Goal: Information Seeking & Learning: Learn about a topic

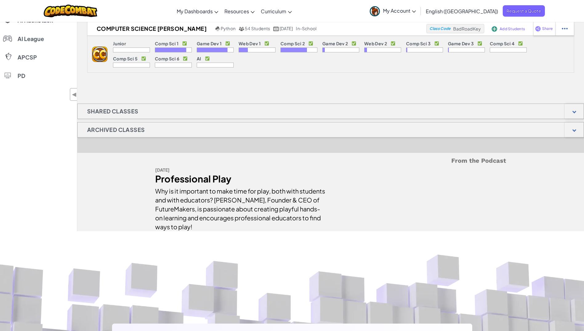
scroll to position [326, 0]
click at [572, 107] on div at bounding box center [574, 110] width 19 height 15
click at [575, 127] on div at bounding box center [574, 129] width 19 height 15
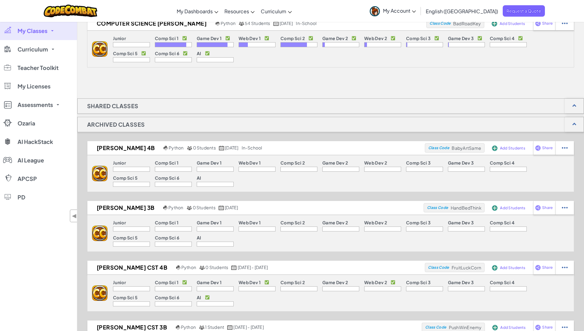
scroll to position [0, 0]
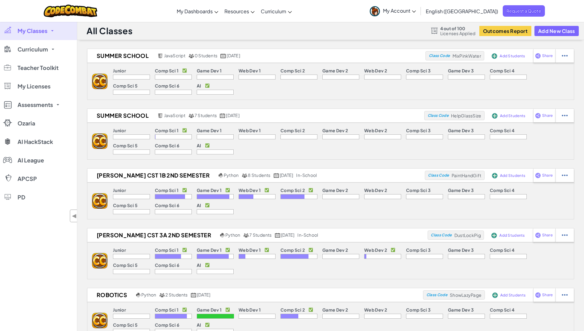
click at [416, 13] on span "My Account" at bounding box center [399, 10] width 33 height 6
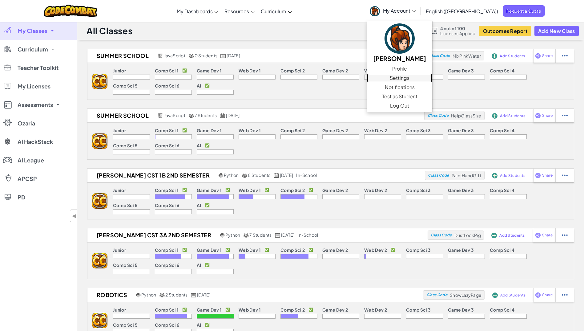
click at [432, 79] on link "Settings" at bounding box center [399, 77] width 65 height 9
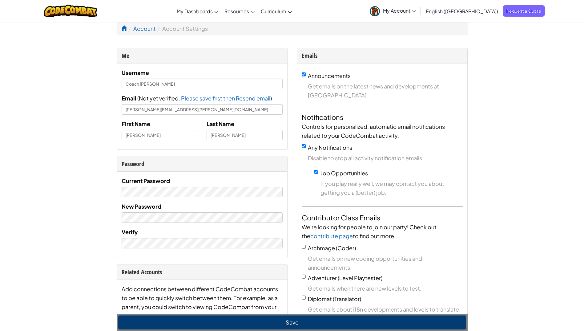
click at [416, 12] on span "My Account" at bounding box center [399, 10] width 33 height 6
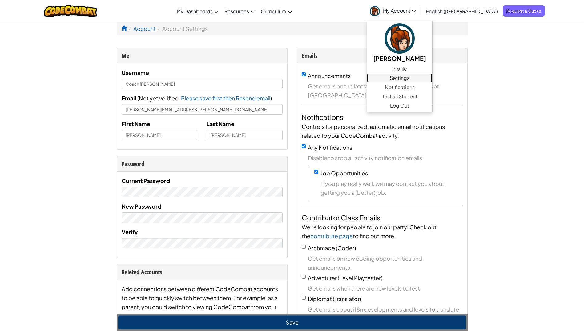
click at [432, 80] on link "Settings" at bounding box center [399, 77] width 65 height 9
click at [415, 89] on span "Notifications" at bounding box center [400, 86] width 30 height 7
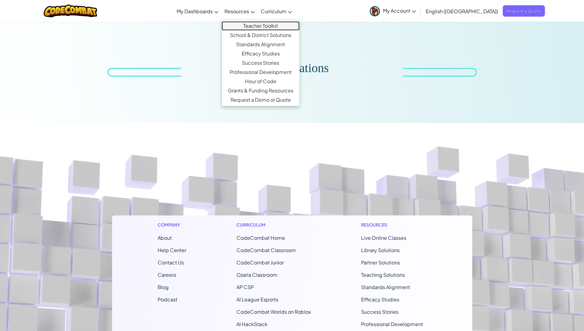
click at [278, 26] on link "Teacher Toolkit" at bounding box center [261, 25] width 78 height 9
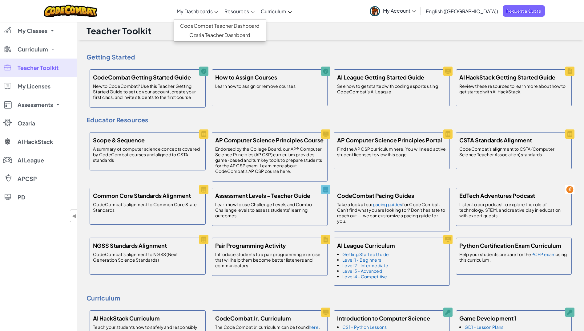
click at [213, 12] on span "My Dashboards" at bounding box center [195, 11] width 36 height 6
click at [231, 21] on link "CodeCombat Teacher Dashboard" at bounding box center [220, 25] width 92 height 9
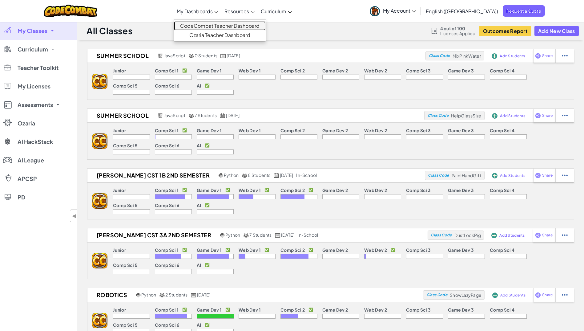
click at [230, 23] on link "CodeCombat Teacher Dashboard" at bounding box center [220, 25] width 92 height 9
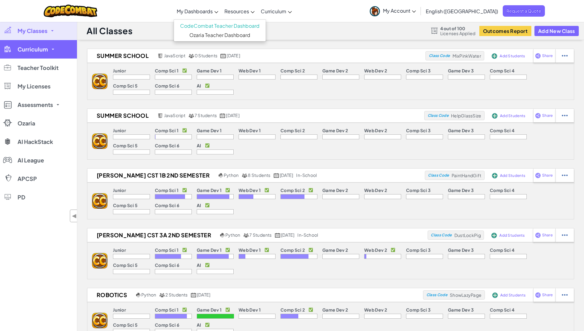
click at [27, 51] on span "Curriculum" at bounding box center [33, 50] width 30 height 6
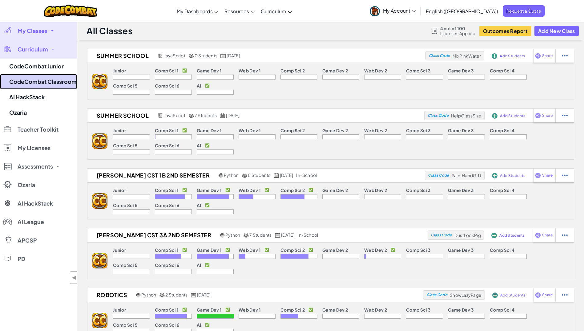
click at [48, 83] on link "CodeCombat Classroom" at bounding box center [38, 81] width 77 height 15
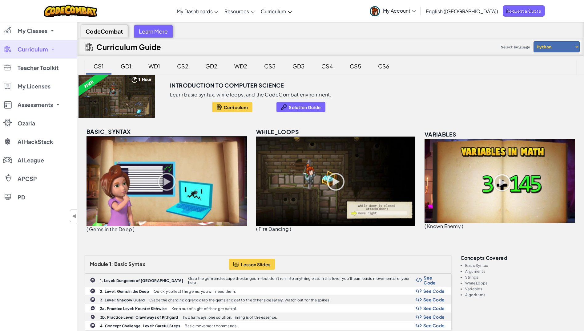
click at [154, 34] on div "Learn More" at bounding box center [153, 31] width 39 height 13
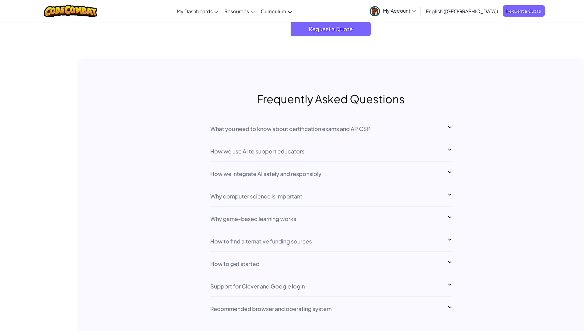
scroll to position [4793, 0]
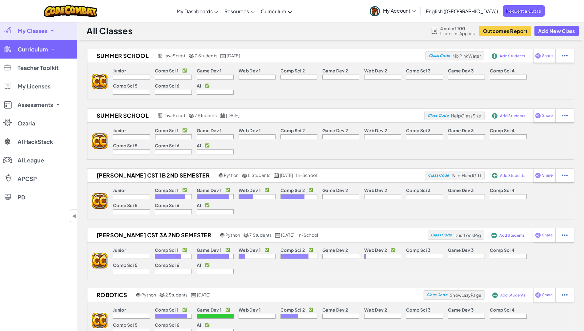
click at [48, 45] on link "Curriculum" at bounding box center [38, 49] width 77 height 18
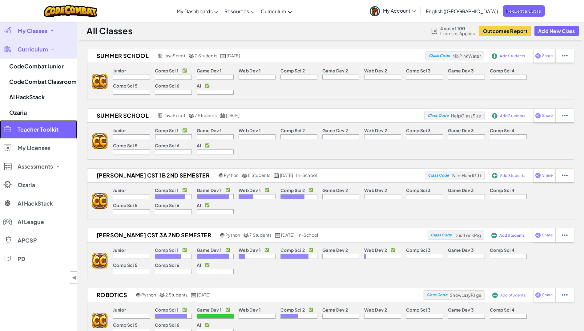
click at [52, 134] on link "Teacher Toolkit" at bounding box center [38, 129] width 77 height 18
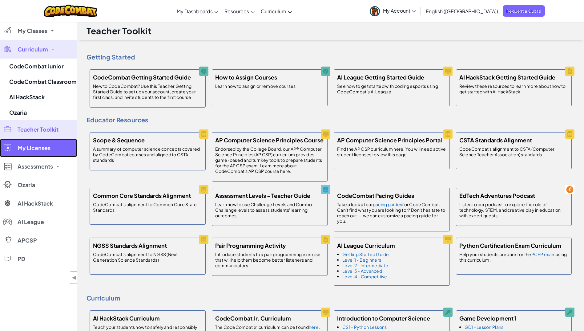
click at [56, 156] on link "My Licenses" at bounding box center [38, 148] width 77 height 18
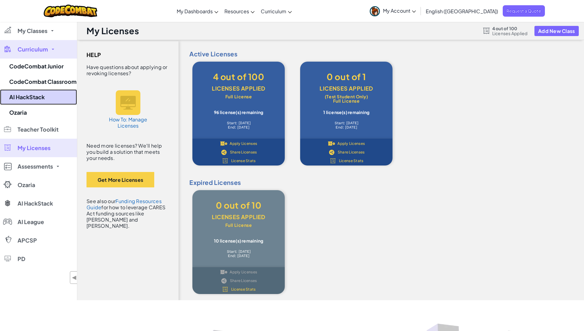
click at [55, 95] on link "AI HackStack" at bounding box center [38, 96] width 77 height 15
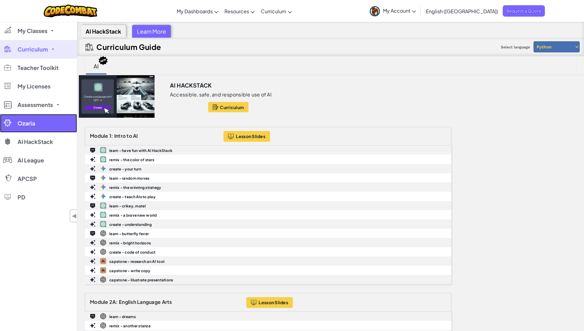
click at [47, 115] on link "Ozaria" at bounding box center [38, 123] width 77 height 18
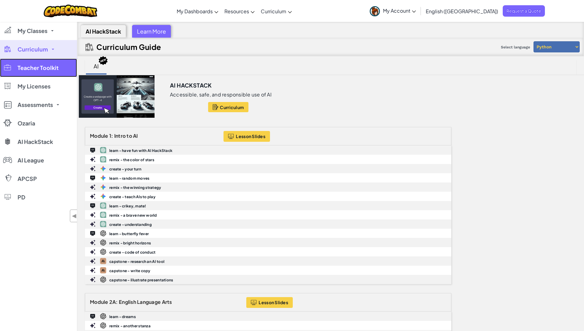
click at [44, 73] on link "Teacher Toolkit" at bounding box center [38, 68] width 77 height 18
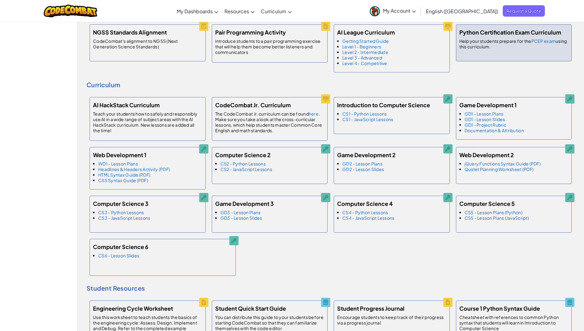
scroll to position [213, 0]
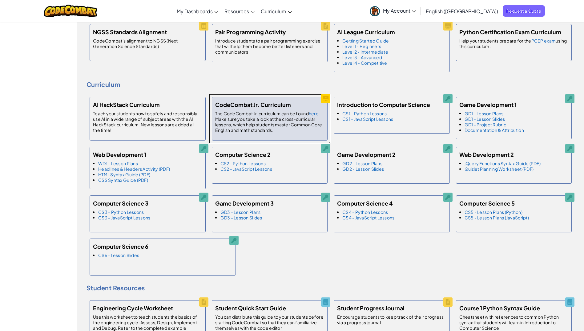
click at [255, 126] on p "The CodeCombat Jr. curriculum can be found here . Make sure you take a look at …" at bounding box center [269, 122] width 109 height 22
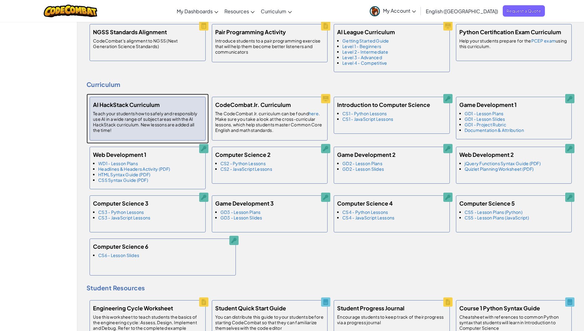
click at [157, 113] on p "Teach your students how to safely and responsibly use AI in a wide range of sub…" at bounding box center [147, 122] width 109 height 22
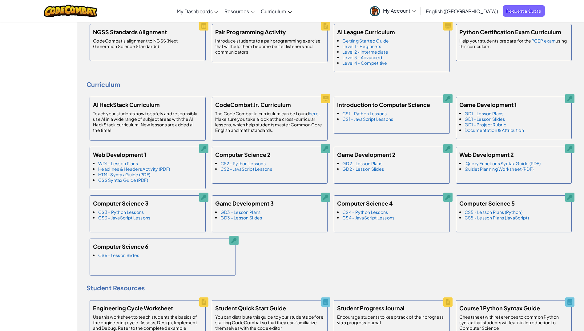
click at [174, 92] on div "Curriculum AI HackStack Curriculum Teach your students how to safely and respon…" at bounding box center [331, 166] width 488 height 223
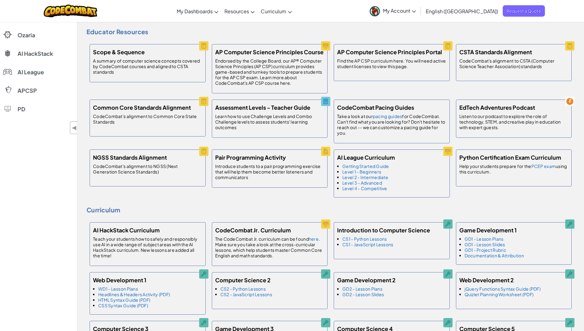
scroll to position [0, 0]
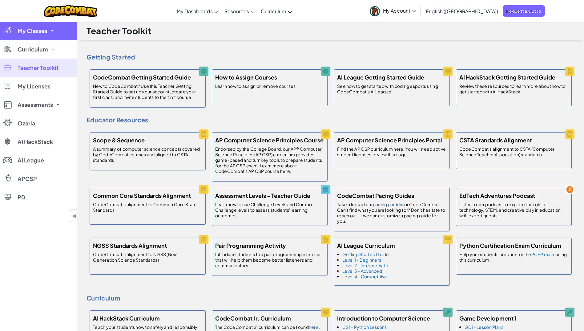
click at [51, 37] on link "My Classes" at bounding box center [38, 31] width 77 height 18
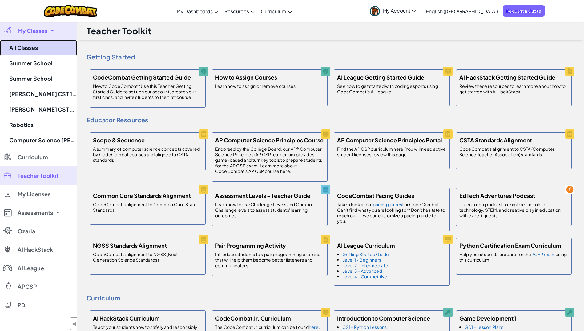
click at [39, 48] on link "All Classes" at bounding box center [38, 48] width 77 height 16
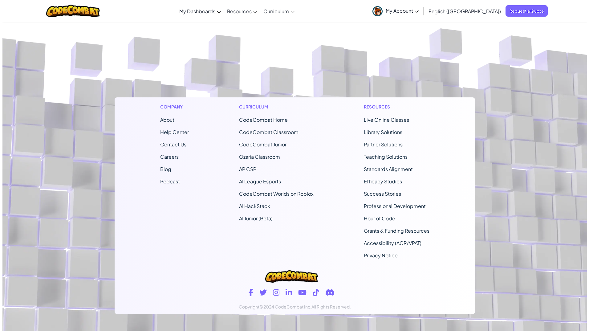
scroll to position [560, 0]
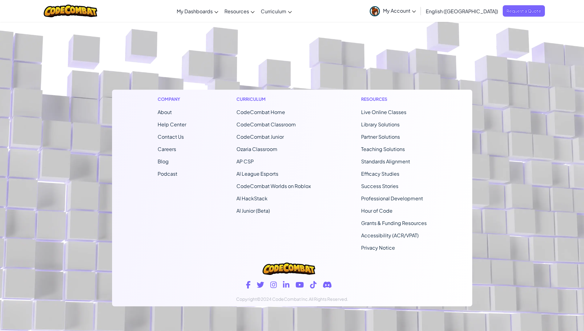
click at [261, 111] on span "CodeCombat Home" at bounding box center [261, 112] width 49 height 6
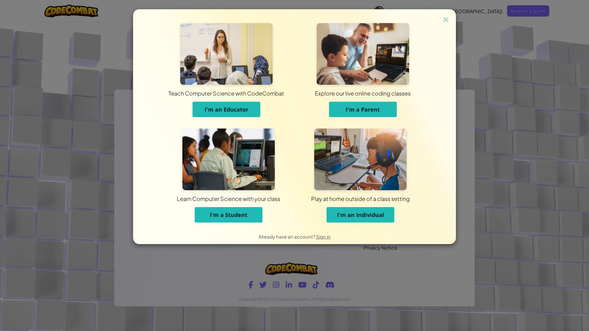
click at [244, 108] on span "I'm an Educator" at bounding box center [227, 109] width 44 height 7
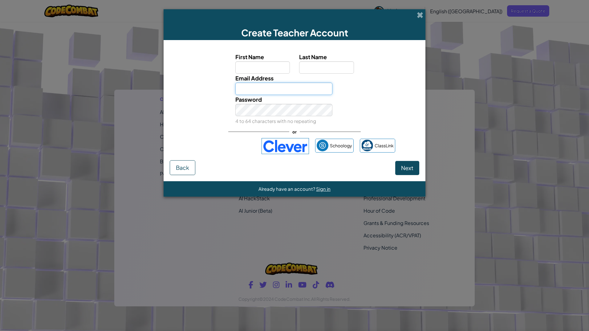
type input "[PERSON_NAME][EMAIL_ADDRESS][PERSON_NAME][DOMAIN_NAME]"
click at [413, 165] on span "Next" at bounding box center [407, 167] width 12 height 7
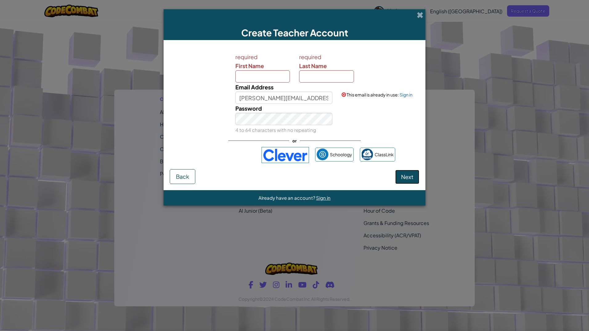
click at [410, 175] on span "Next" at bounding box center [407, 176] width 12 height 7
click at [270, 71] on input "First Name" at bounding box center [262, 76] width 55 height 12
type input "[PERSON_NAME]"
click at [322, 200] on span "Sign in" at bounding box center [323, 198] width 14 height 6
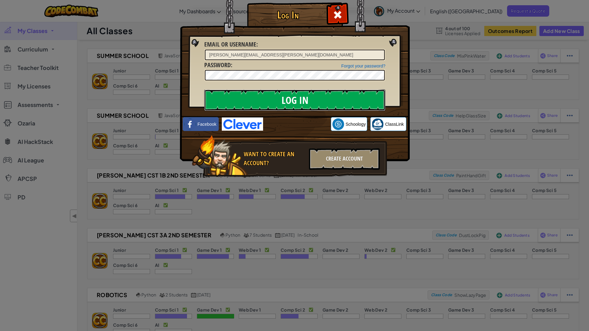
click at [284, 98] on input "Log In" at bounding box center [294, 100] width 181 height 22
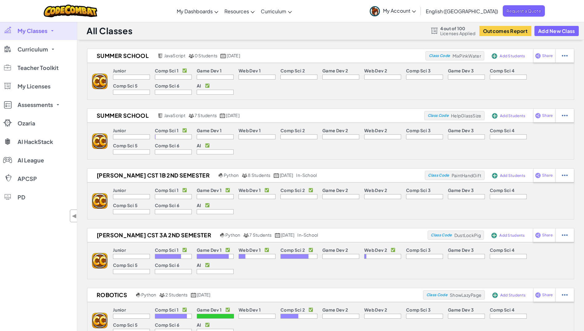
click at [50, 28] on link "My Classes" at bounding box center [38, 31] width 77 height 18
